Goal: Transaction & Acquisition: Purchase product/service

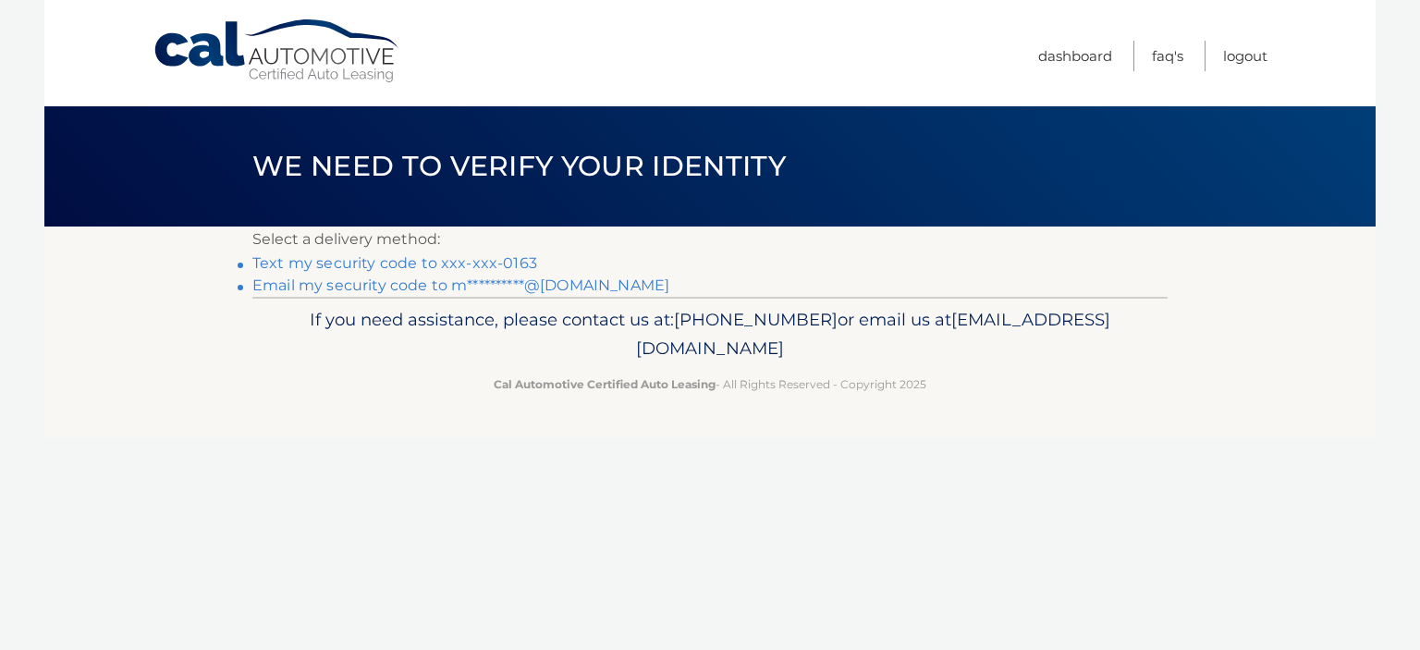
click at [509, 259] on link "Text my security code to xxx-xxx-0163" at bounding box center [394, 263] width 285 height 18
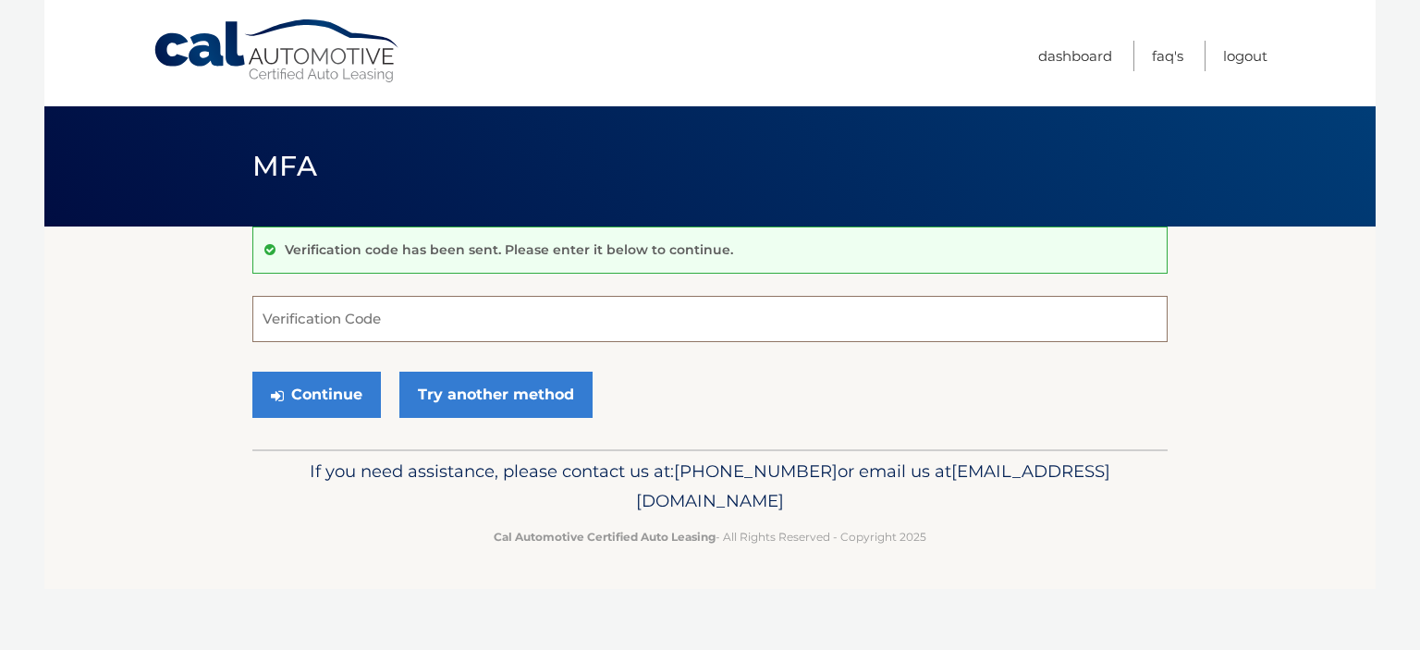
click at [377, 324] on input "Verification Code" at bounding box center [709, 319] width 915 height 46
type input "358864"
click at [342, 386] on button "Continue" at bounding box center [316, 395] width 129 height 46
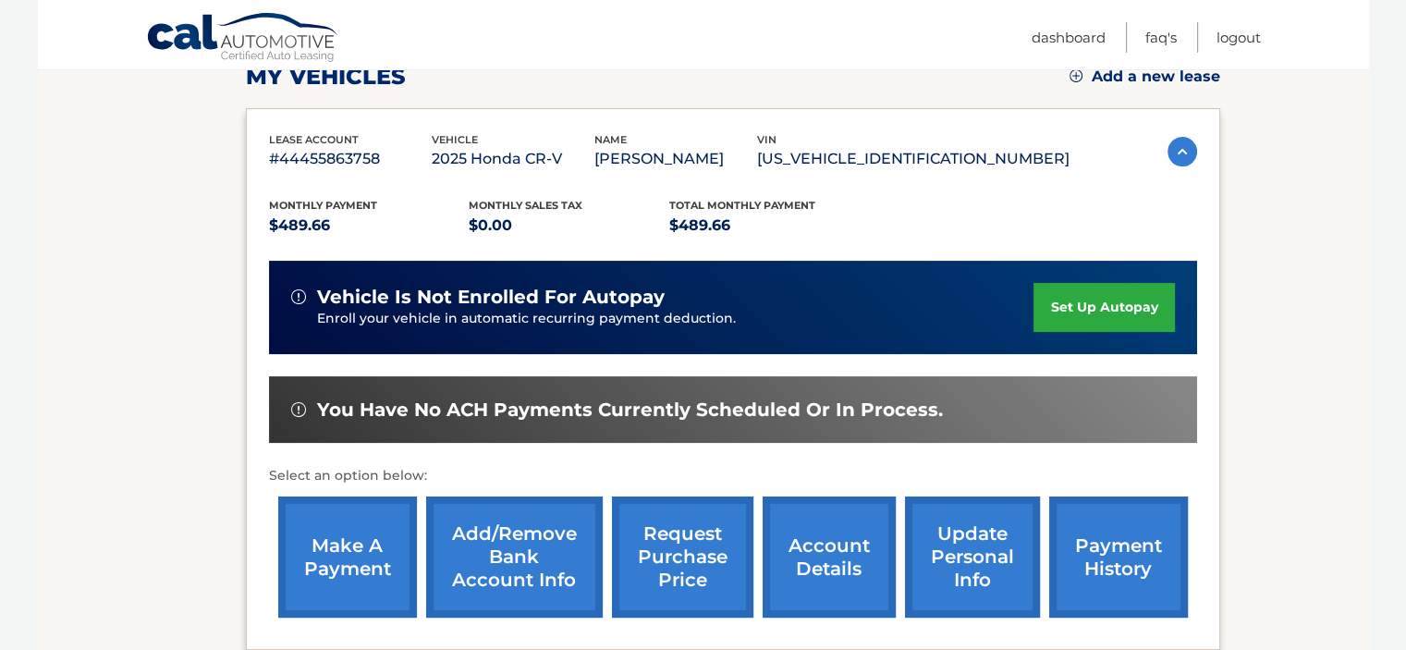
scroll to position [462, 0]
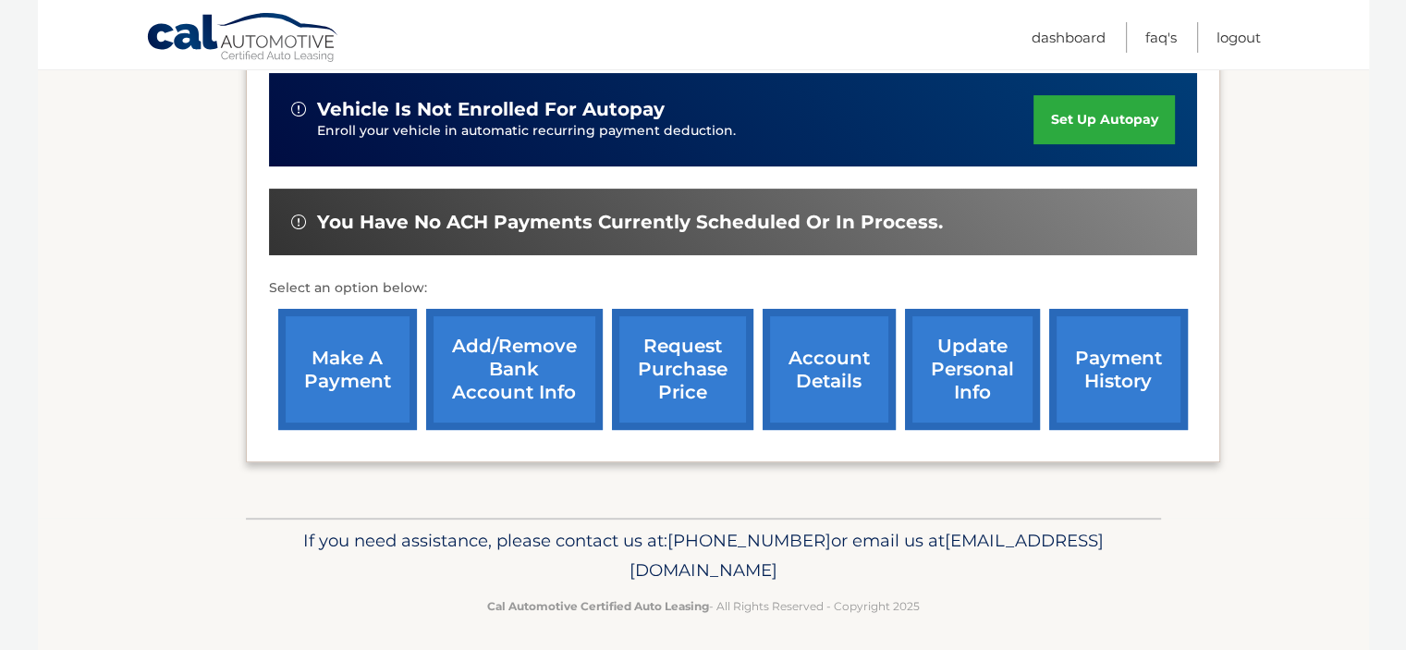
click at [340, 370] on link "make a payment" at bounding box center [347, 369] width 139 height 121
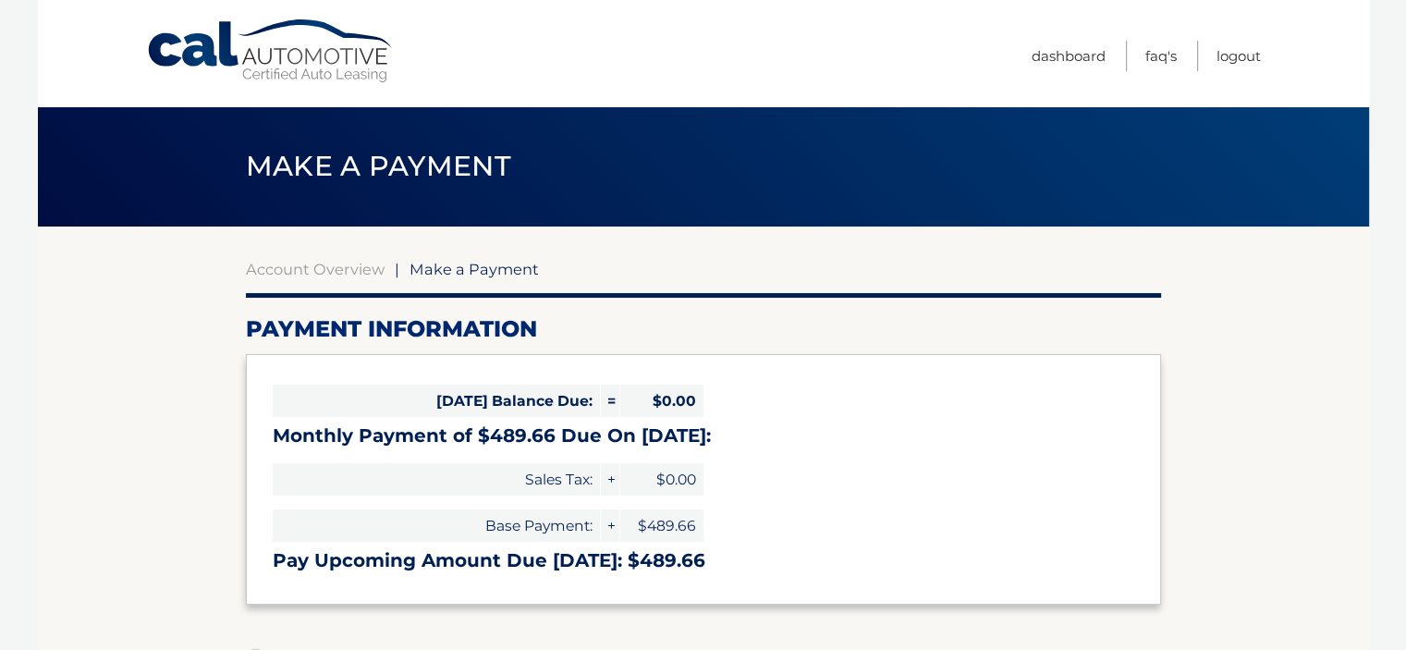
select select "MjQ4Njg2ODMtMjFkOS00ZTE5LWI5NTctNGJiYzllNzBjNGVh"
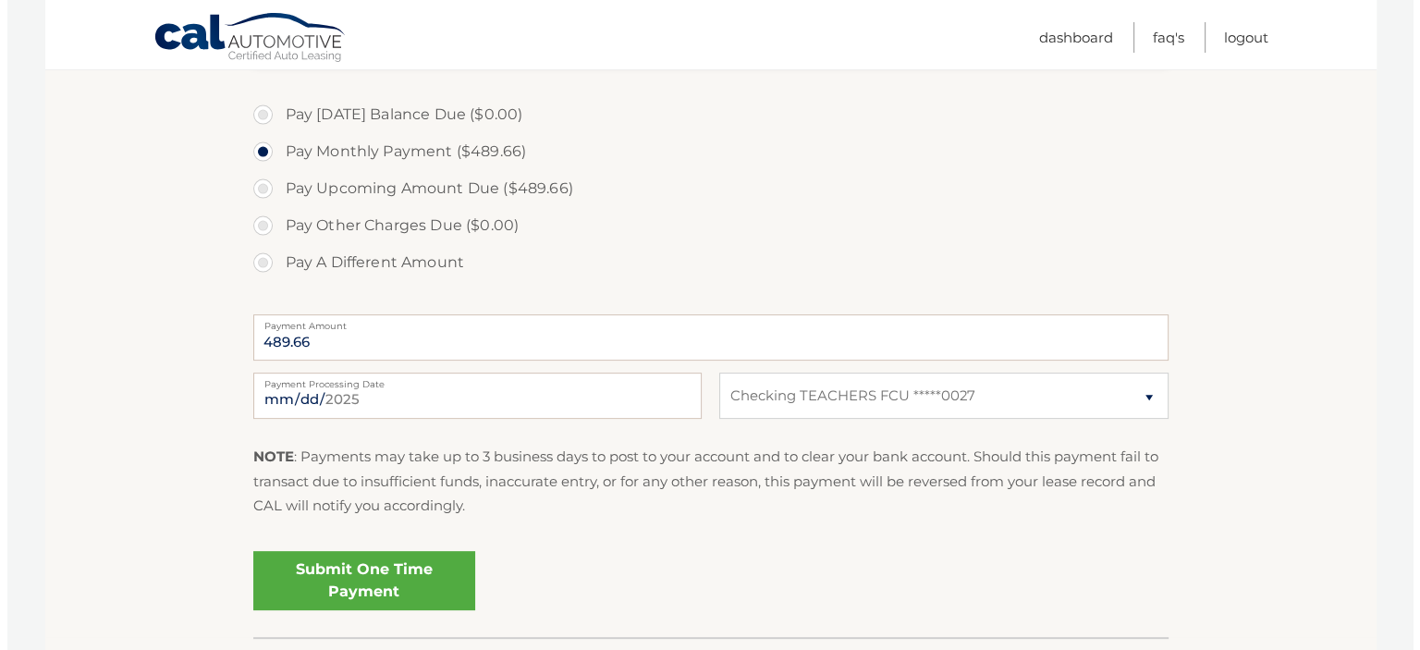
scroll to position [647, 0]
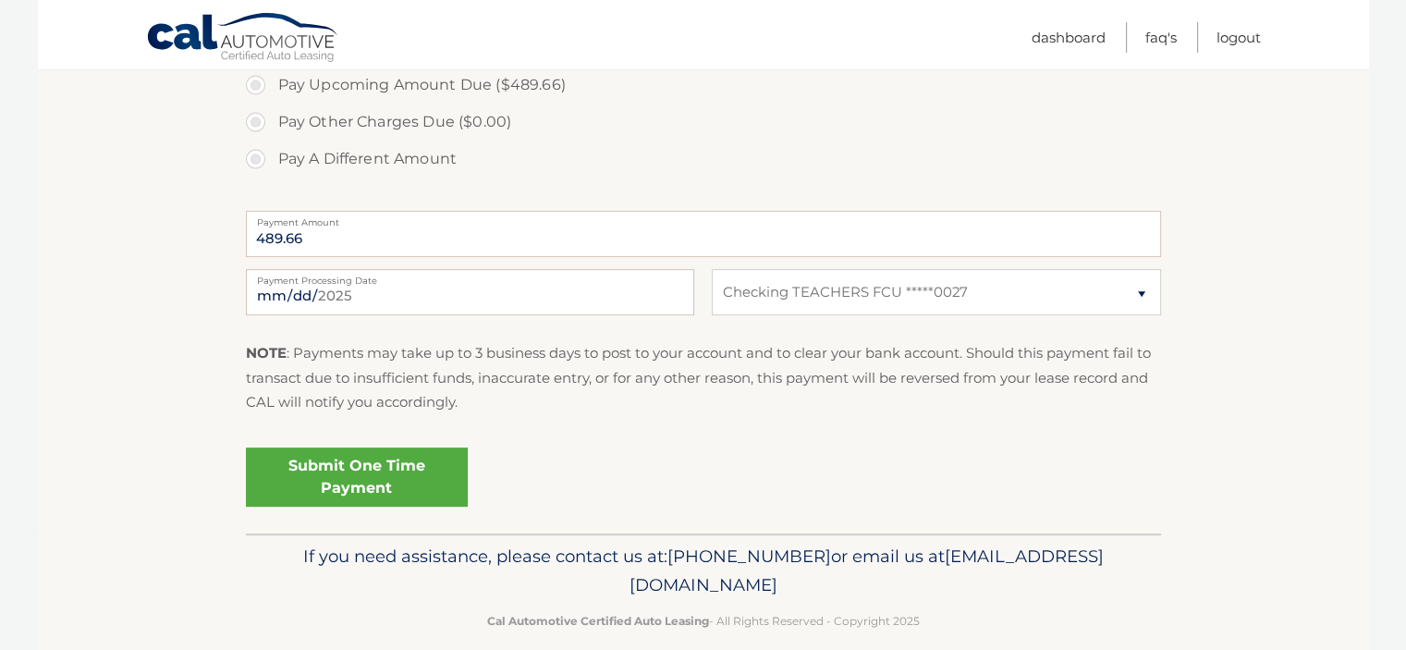
click at [411, 481] on link "Submit One Time Payment" at bounding box center [357, 476] width 222 height 59
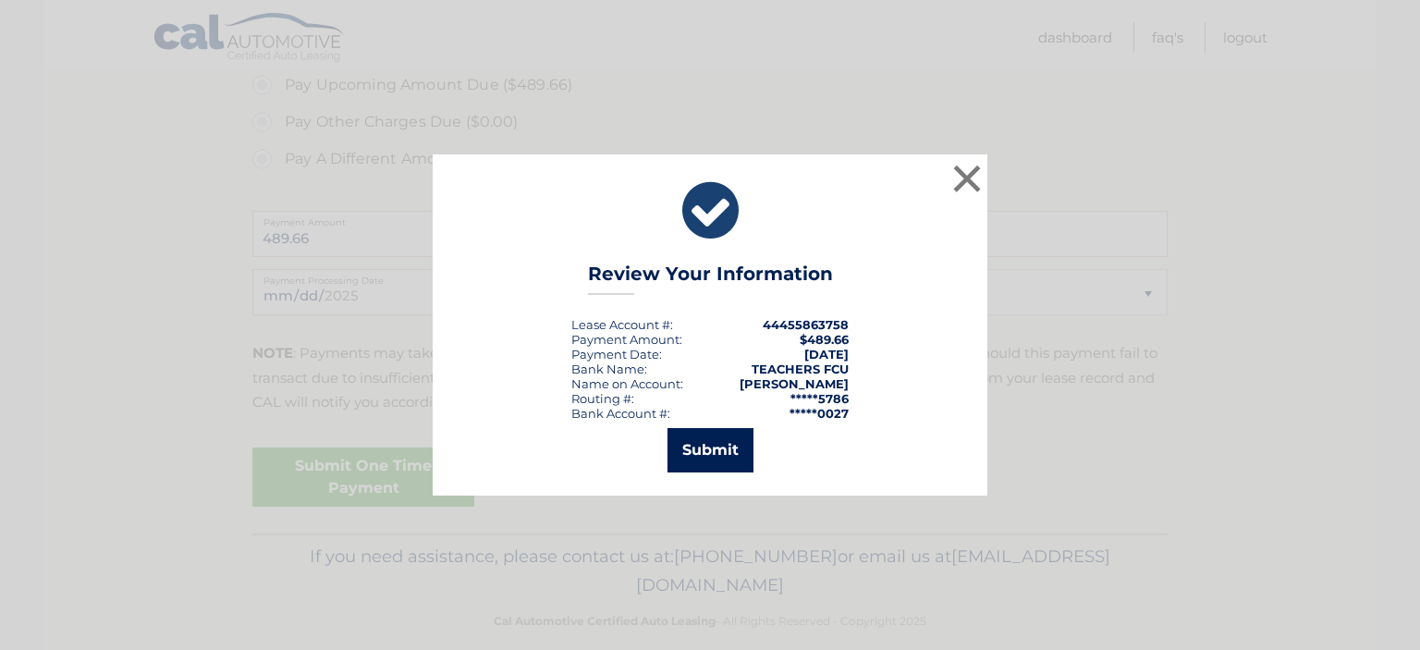
click at [717, 454] on button "Submit" at bounding box center [711, 450] width 86 height 44
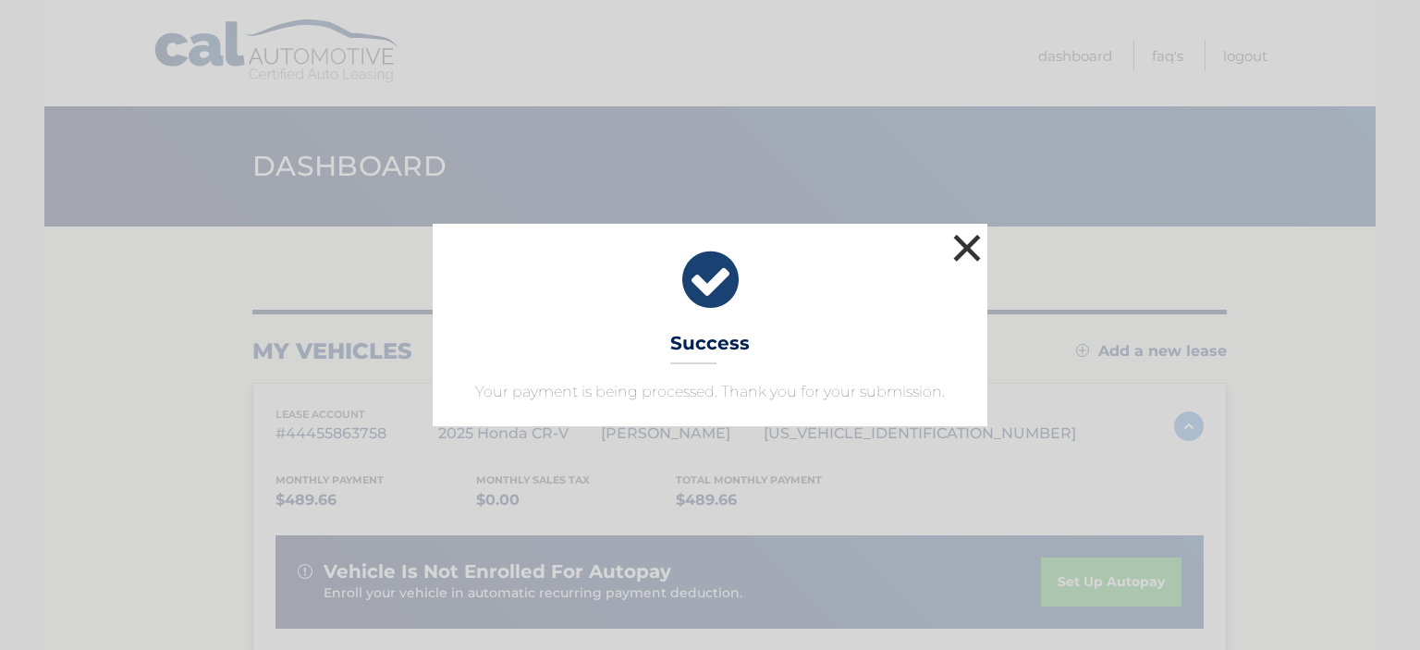
click at [964, 246] on button "×" at bounding box center [967, 247] width 37 height 37
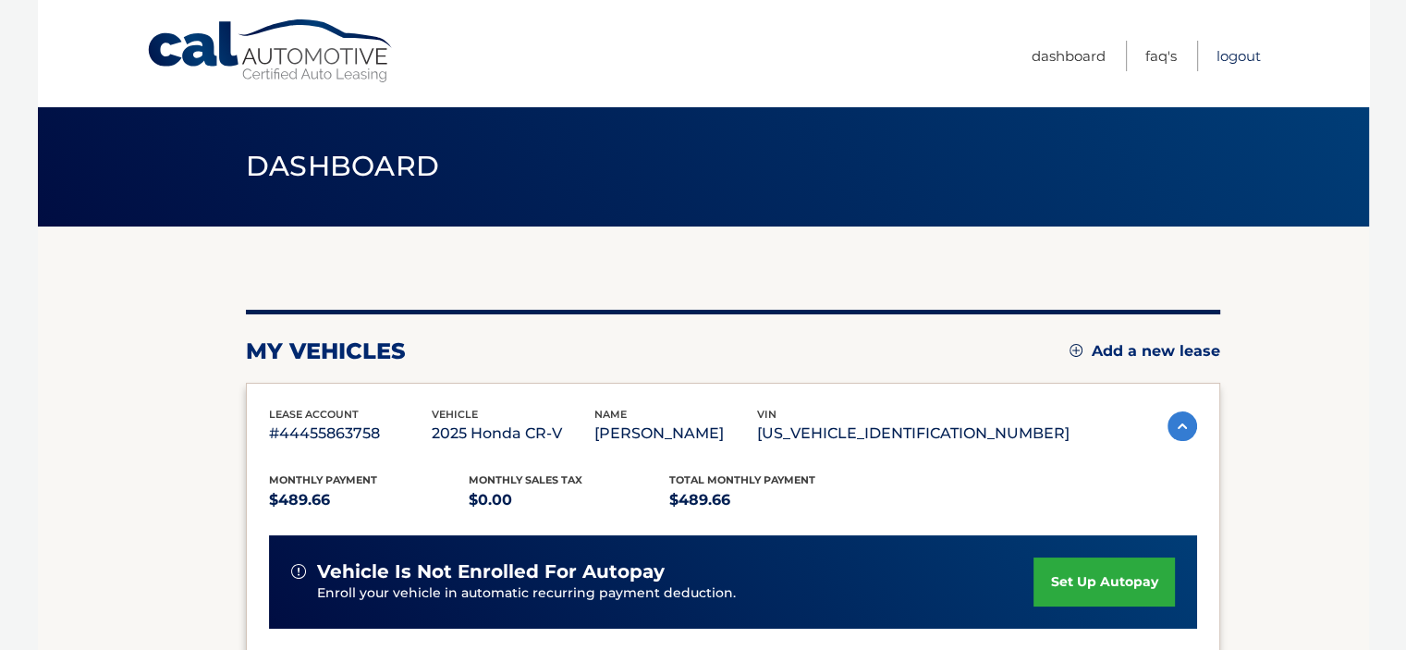
click at [1243, 55] on link "Logout" at bounding box center [1239, 56] width 44 height 31
